Goal: Information Seeking & Learning: Learn about a topic

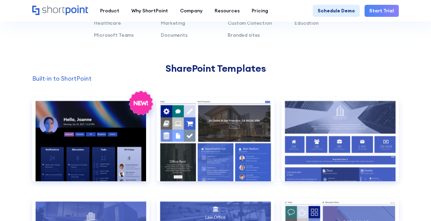
scroll to position [514, 0]
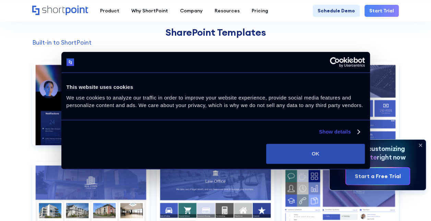
click at [322, 149] on button "OK" at bounding box center [315, 154] width 98 height 20
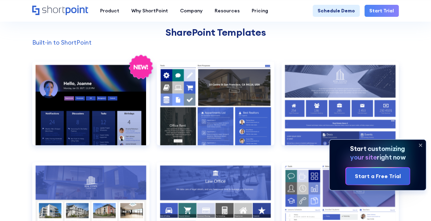
scroll to position [0, 0]
click at [418, 147] on icon at bounding box center [420, 144] width 11 height 11
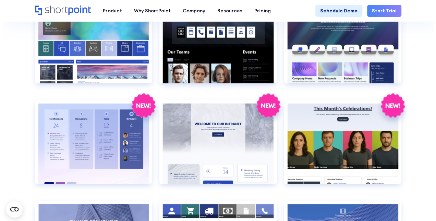
scroll to position [993, 0]
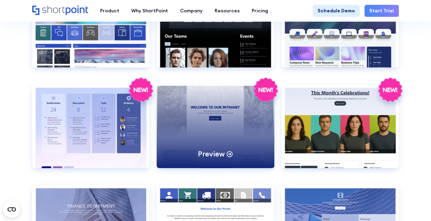
click at [215, 146] on div "Preview" at bounding box center [215, 126] width 117 height 84
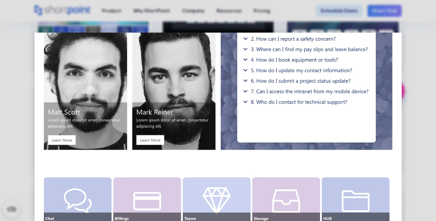
scroll to position [700, 0]
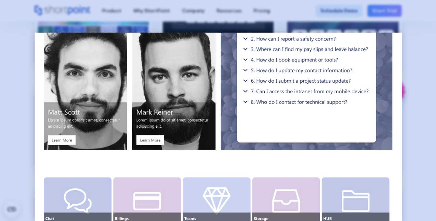
click at [429, 118] on div at bounding box center [218, 110] width 436 height 221
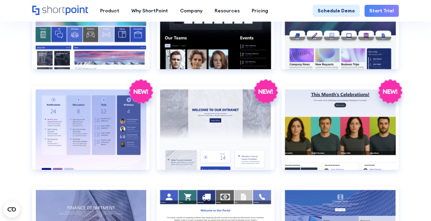
scroll to position [696, 0]
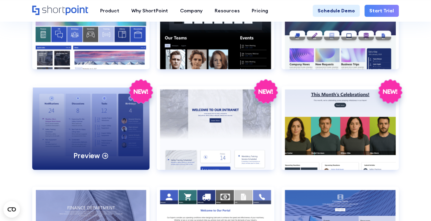
click at [109, 115] on div "Preview" at bounding box center [90, 128] width 117 height 84
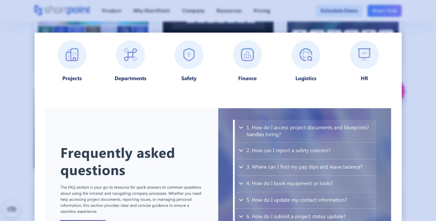
scroll to position [519, 0]
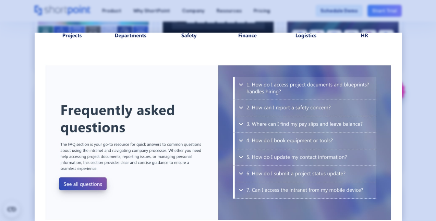
click at [427, 120] on div at bounding box center [218, 110] width 436 height 221
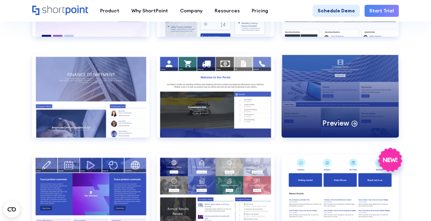
scroll to position [1163, 0]
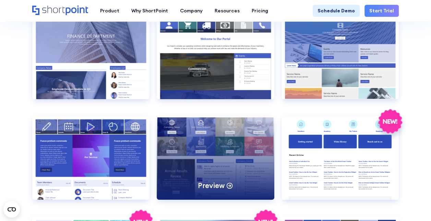
click at [217, 127] on div "Preview" at bounding box center [215, 158] width 117 height 84
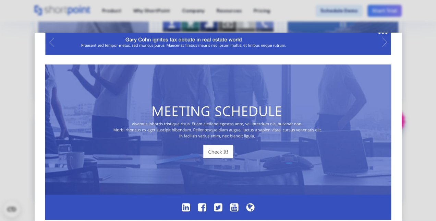
scroll to position [421, 0]
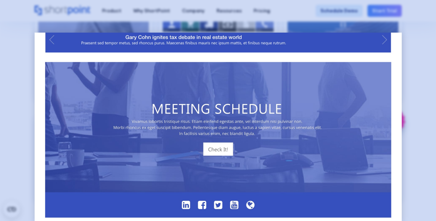
click at [424, 121] on div at bounding box center [218, 110] width 436 height 221
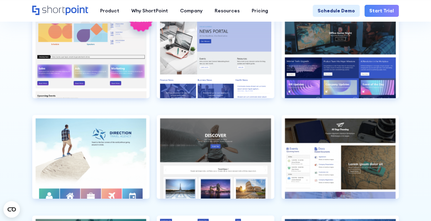
scroll to position [1506, 0]
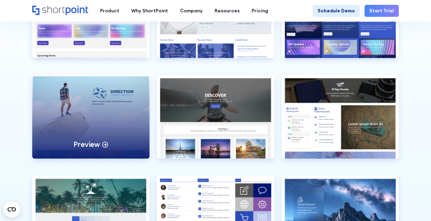
click at [118, 101] on div "Preview" at bounding box center [90, 117] width 117 height 84
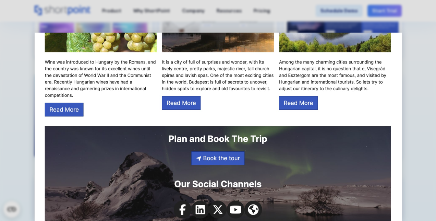
scroll to position [696, 0]
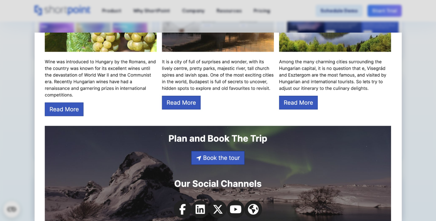
click at [430, 116] on div at bounding box center [218, 110] width 436 height 221
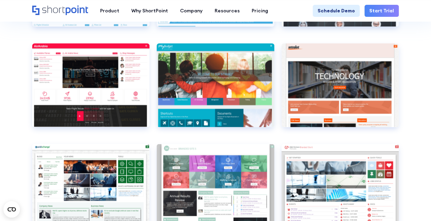
scroll to position [1882, 0]
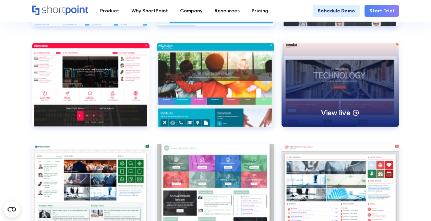
click at [314, 88] on div "View live" at bounding box center [339, 85] width 117 height 84
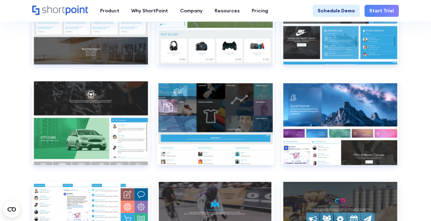
scroll to position [3664, 0]
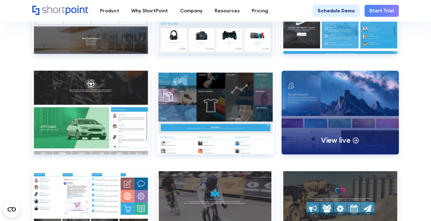
click at [364, 92] on div "View live" at bounding box center [339, 113] width 117 height 84
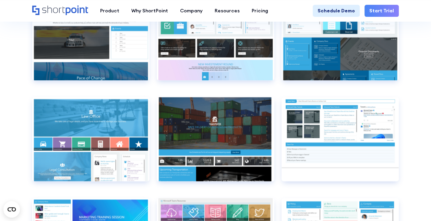
scroll to position [2876, 0]
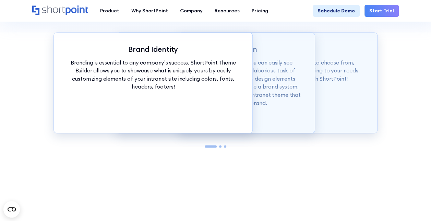
scroll to position [580, 0]
